Goal: Check status: Check status

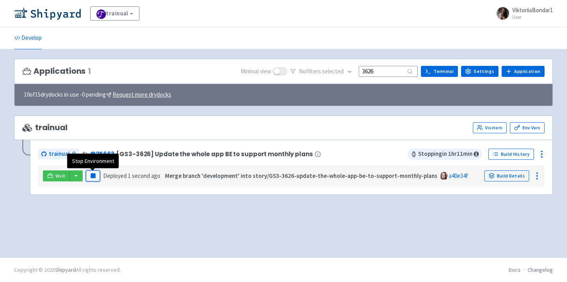
click at [94, 174] on rect "button" at bounding box center [93, 175] width 4 height 4
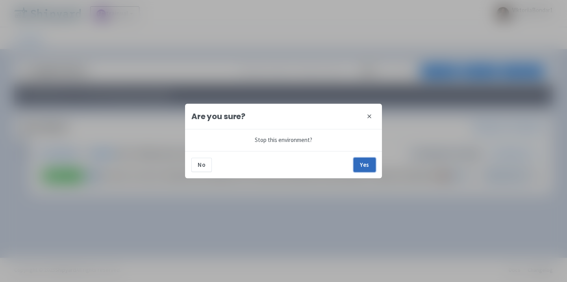
click at [364, 162] on button "Yes" at bounding box center [365, 165] width 22 height 14
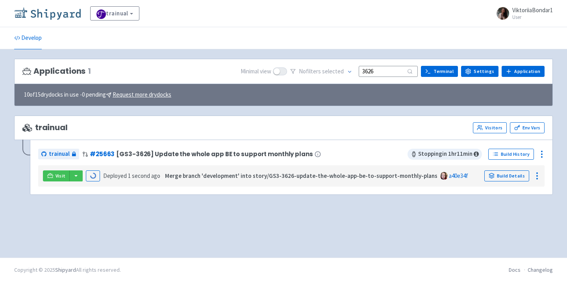
click at [54, 13] on img at bounding box center [47, 13] width 67 height 13
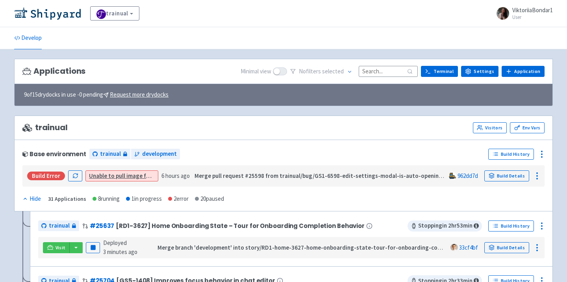
click at [387, 73] on input at bounding box center [388, 71] width 59 height 11
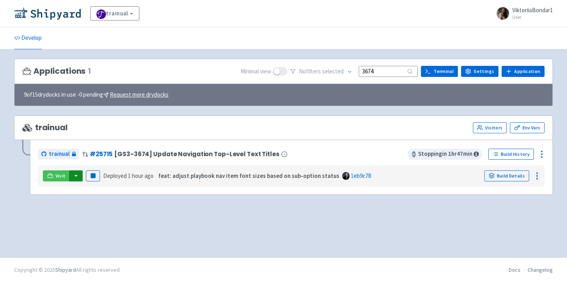
type input "3674"
click at [78, 176] on button "button" at bounding box center [75, 175] width 13 height 11
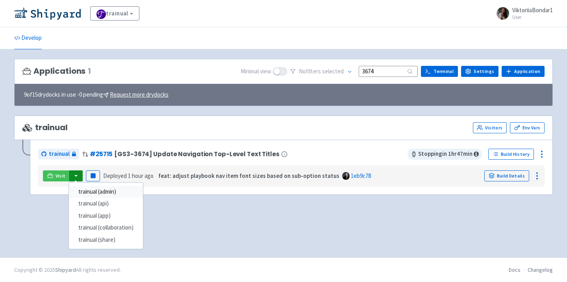
click at [92, 190] on link "trainual (admin)" at bounding box center [106, 192] width 74 height 12
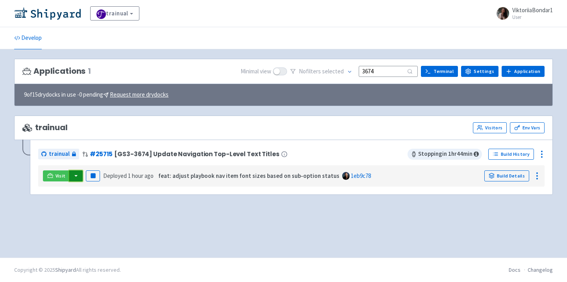
click at [78, 175] on button "button" at bounding box center [75, 175] width 13 height 11
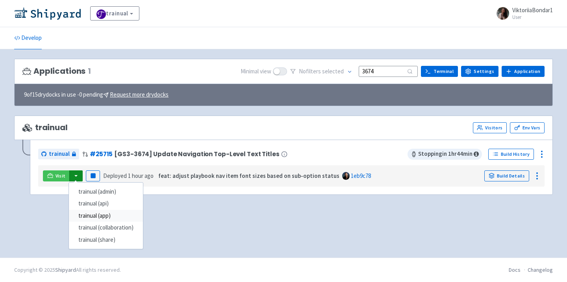
click at [104, 217] on link "trainual (app)" at bounding box center [106, 216] width 74 height 12
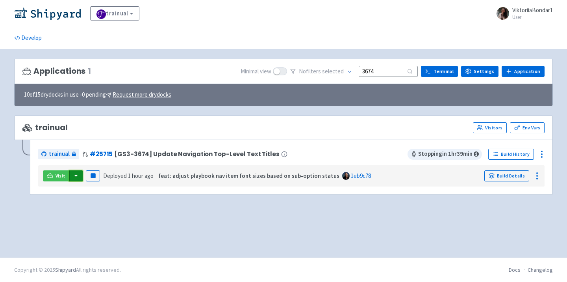
click at [80, 171] on button "button" at bounding box center [75, 175] width 13 height 11
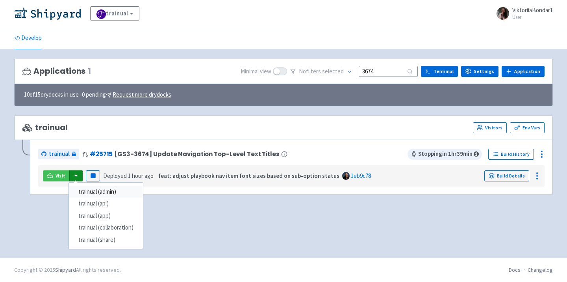
click at [92, 194] on link "trainual (admin)" at bounding box center [106, 192] width 74 height 12
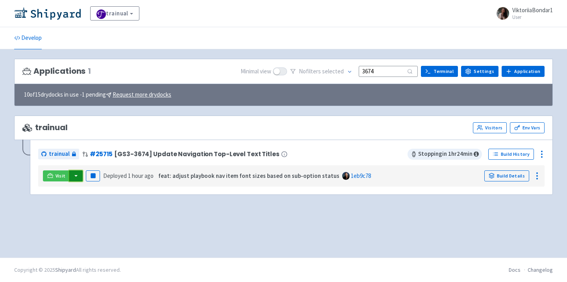
click at [74, 177] on button "button" at bounding box center [75, 175] width 13 height 11
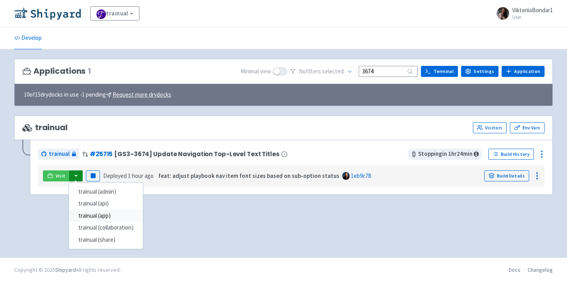
click at [111, 218] on link "trainual (app)" at bounding box center [106, 216] width 74 height 12
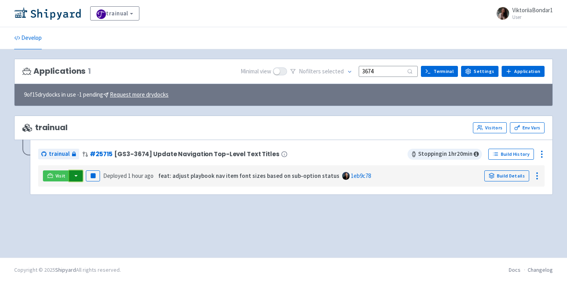
click at [77, 176] on button "button" at bounding box center [75, 175] width 13 height 11
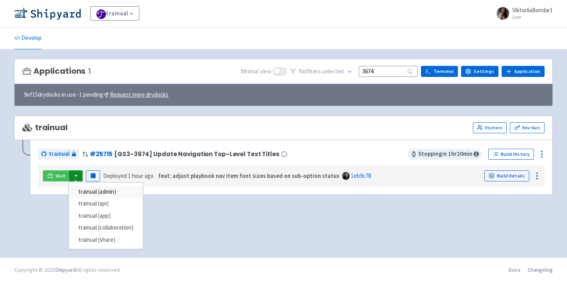
click at [93, 190] on link "trainual (admin)" at bounding box center [106, 192] width 74 height 12
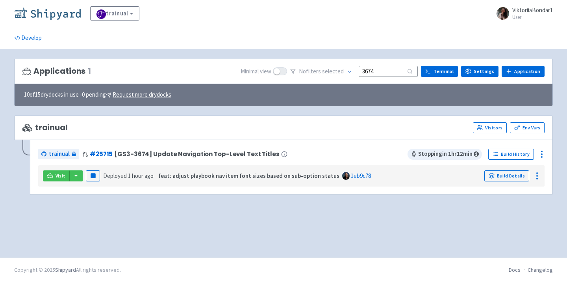
click at [46, 12] on img at bounding box center [47, 13] width 67 height 13
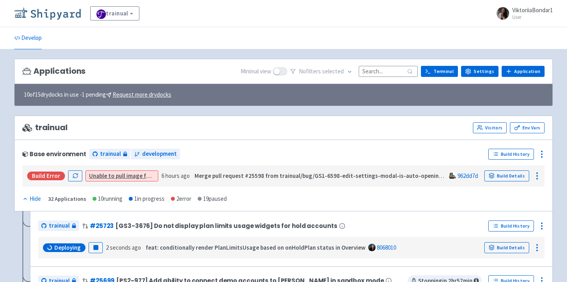
click at [54, 16] on img at bounding box center [47, 13] width 67 height 13
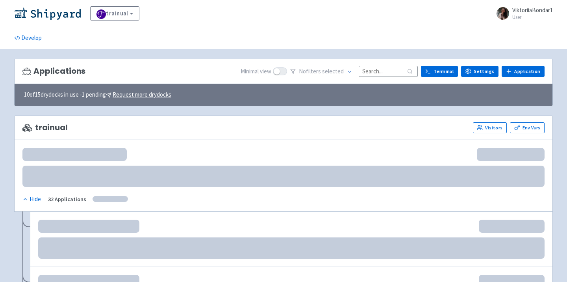
click at [391, 73] on input at bounding box center [388, 71] width 59 height 11
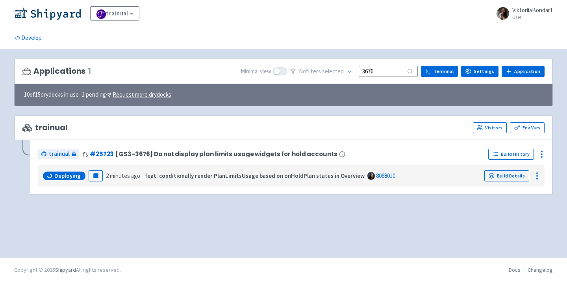
type input "3676"
click at [281, 247] on div "Applications 1 Minimal view No filter s selected 3676 Terminal Settings Applica…" at bounding box center [283, 153] width 539 height 189
click at [141, 219] on div "Applications 1 Minimal view No filter s selected 3676 Terminal Settings Applica…" at bounding box center [283, 153] width 539 height 189
click at [157, 226] on div "Applications 1 Minimal view No filter s selected 3676 Terminal Settings Applica…" at bounding box center [283, 153] width 539 height 189
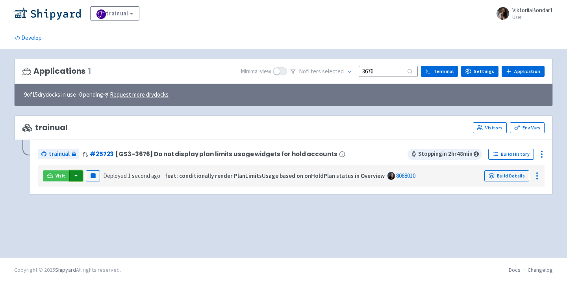
click at [74, 172] on button "button" at bounding box center [75, 175] width 13 height 11
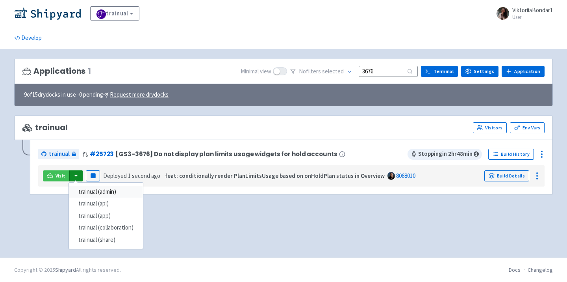
click at [89, 191] on link "trainual (admin)" at bounding box center [106, 192] width 74 height 12
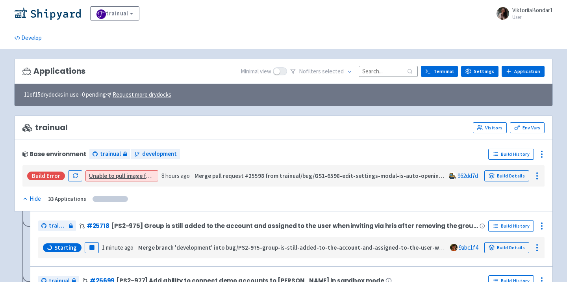
click at [377, 72] on input at bounding box center [388, 71] width 59 height 11
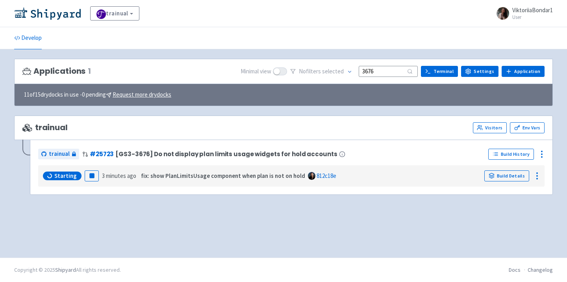
type input "3676"
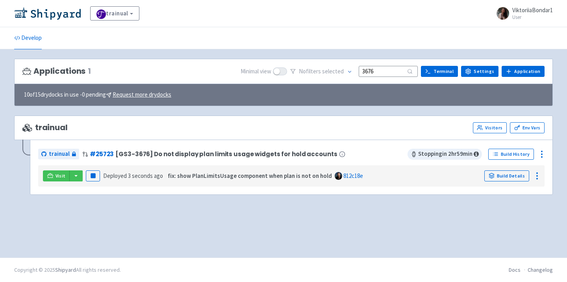
click at [240, 106] on div "Applications 1 Minimal view No filter s selected 3676 Terminal Settings Applica…" at bounding box center [283, 153] width 539 height 189
click at [78, 173] on button "button" at bounding box center [75, 175] width 13 height 11
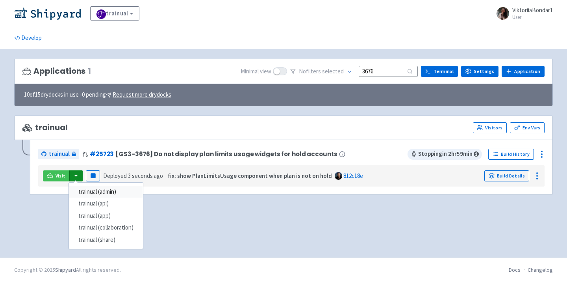
click at [100, 197] on link "trainual (admin)" at bounding box center [106, 192] width 74 height 12
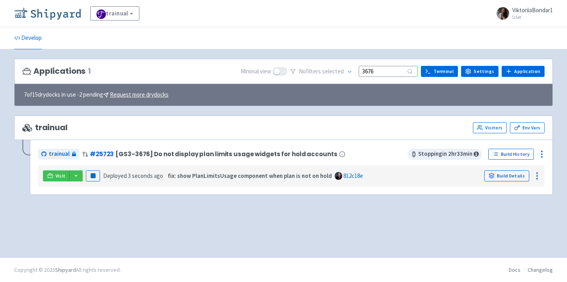
click at [58, 13] on img at bounding box center [47, 13] width 67 height 13
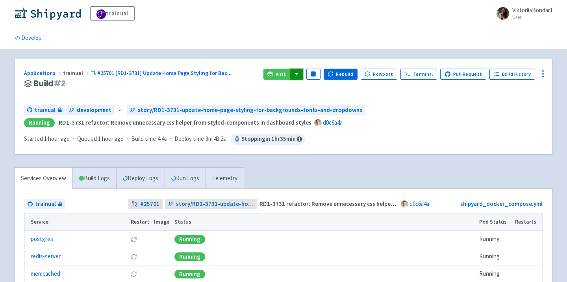
click at [300, 78] on button "button" at bounding box center [296, 74] width 13 height 11
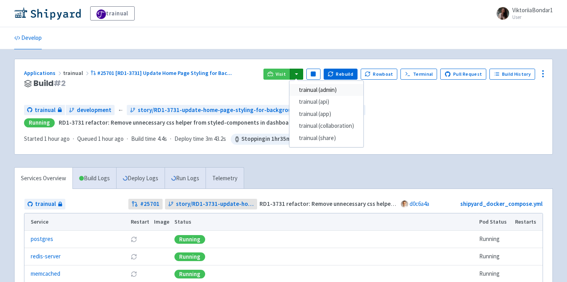
click at [307, 91] on link "trainual (admin)" at bounding box center [327, 90] width 74 height 12
